Goal: Information Seeking & Learning: Learn about a topic

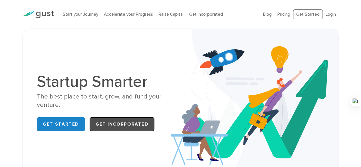
click at [98, 127] on link "Get Incorporated" at bounding box center [122, 124] width 65 height 14
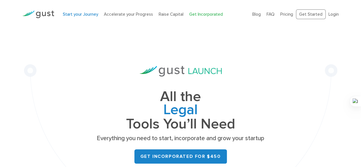
click at [84, 16] on link "Start your Journey" at bounding box center [80, 14] width 35 height 5
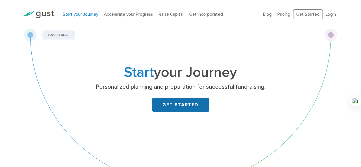
click at [177, 105] on link "GET STARTED" at bounding box center [180, 105] width 57 height 14
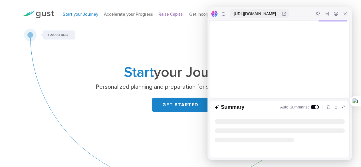
click at [175, 15] on link "Raise Capital" at bounding box center [171, 14] width 25 height 5
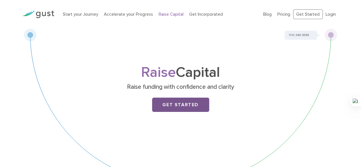
click at [168, 104] on link "Get Started" at bounding box center [180, 105] width 57 height 14
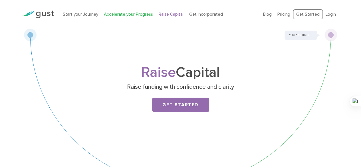
click at [129, 15] on link "Accelerate your Progress" at bounding box center [128, 14] width 49 height 5
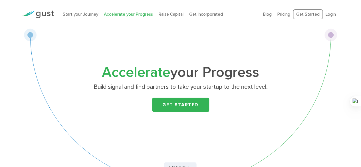
click at [42, 11] on img at bounding box center [38, 15] width 32 height 8
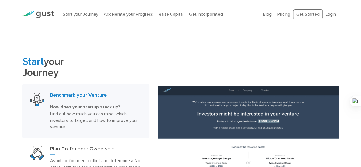
scroll to position [240, 0]
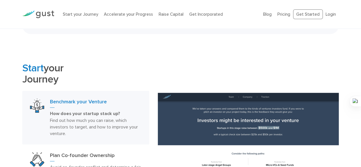
click at [87, 103] on h3 "Benchmark your Venture" at bounding box center [95, 102] width 91 height 9
click at [41, 107] on img at bounding box center [37, 105] width 14 height 14
click at [166, 117] on img at bounding box center [248, 162] width 181 height 139
click at [141, 108] on div "Benchmark your Venture How does your startup stack up? Find out how much you ca…" at bounding box center [95, 117] width 91 height 38
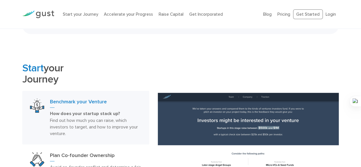
click at [141, 108] on div "Benchmark your Venture How does your startup stack up? Find out how much you ca…" at bounding box center [95, 117] width 91 height 38
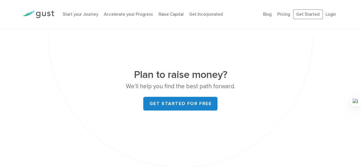
scroll to position [2274, 0]
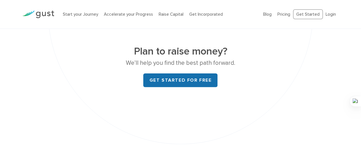
click at [193, 73] on link "Get started for free" at bounding box center [180, 80] width 74 height 14
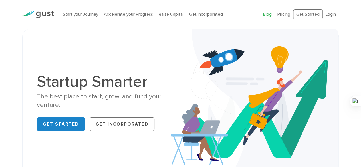
click at [269, 14] on link "Blog" at bounding box center [267, 14] width 9 height 5
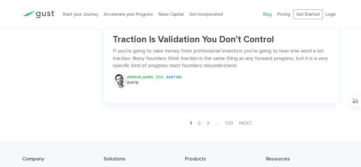
scroll to position [859, 0]
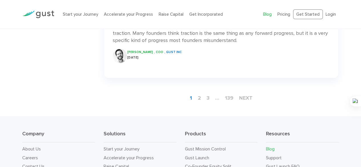
drag, startPoint x: 365, startPoint y: 23, endPoint x: 365, endPoint y: 147, distance: 124.4
click at [198, 94] on link "2" at bounding box center [199, 98] width 8 height 11
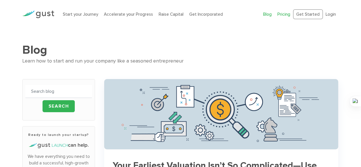
click at [283, 15] on link "Pricing" at bounding box center [283, 14] width 13 height 5
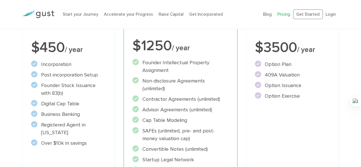
scroll to position [123, 0]
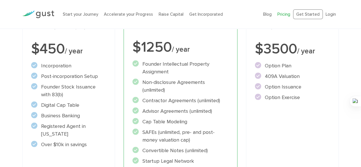
click at [288, 122] on div "Raise Includes START and ACCELERATE Everything you need to issue options. $3500…" at bounding box center [292, 110] width 93 height 249
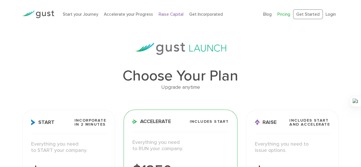
click at [166, 15] on link "Raise Capital" at bounding box center [171, 14] width 25 height 5
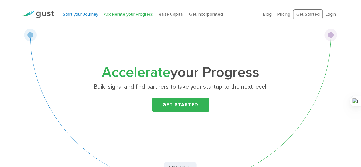
click at [78, 14] on link "Start your Journey" at bounding box center [80, 14] width 35 height 5
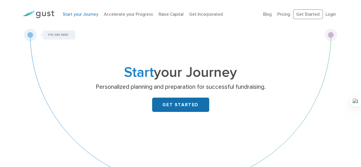
click at [185, 106] on link "GET STARTED" at bounding box center [180, 105] width 57 height 14
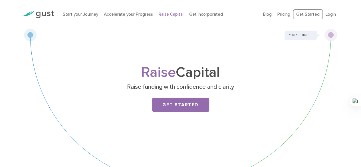
click at [178, 105] on link "Get Started" at bounding box center [180, 105] width 57 height 14
